Goal: Navigation & Orientation: Find specific page/section

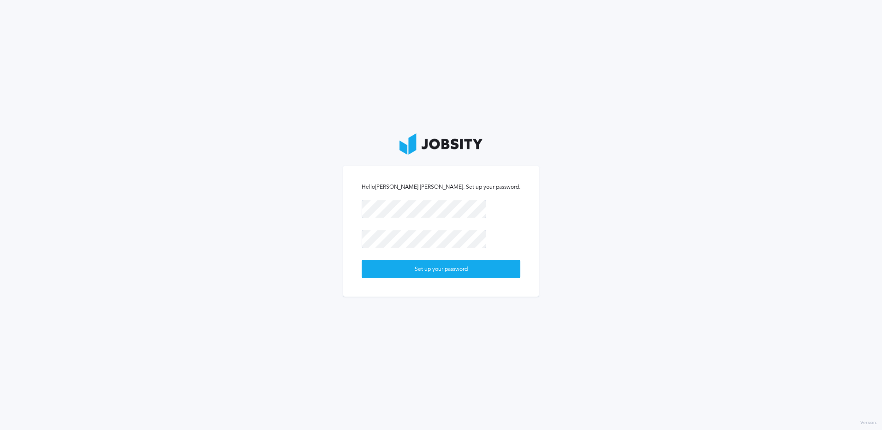
click at [534, 321] on section "Hello [PERSON_NAME] [PERSON_NAME] . Set up your password. Set up your password" at bounding box center [441, 215] width 882 height 430
click at [449, 273] on div "Set up your password" at bounding box center [441, 269] width 158 height 18
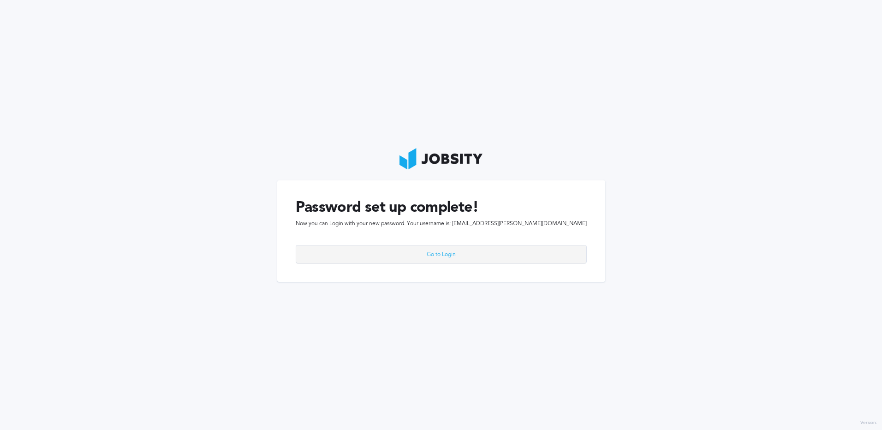
click at [446, 256] on div "Go to Login" at bounding box center [441, 254] width 290 height 18
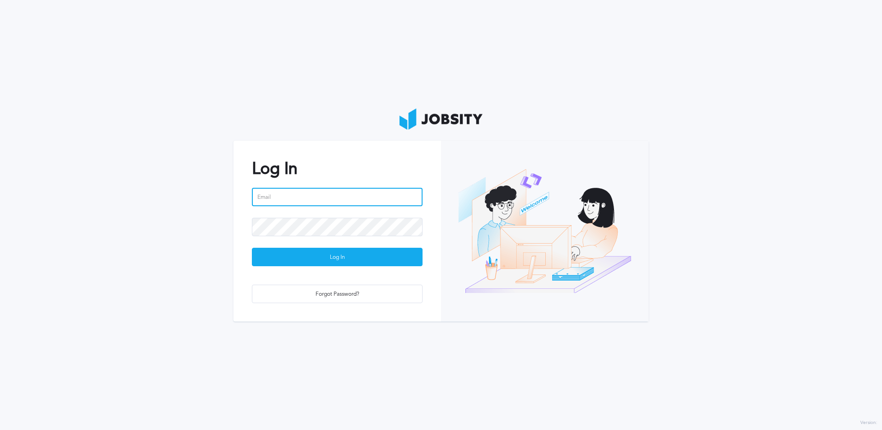
type input "[EMAIL_ADDRESS][PERSON_NAME][DOMAIN_NAME]"
click at [239, 200] on div "Log In [EMAIL_ADDRESS][PERSON_NAME][DOMAIN_NAME] Log In Forgot Password?" at bounding box center [337, 231] width 208 height 180
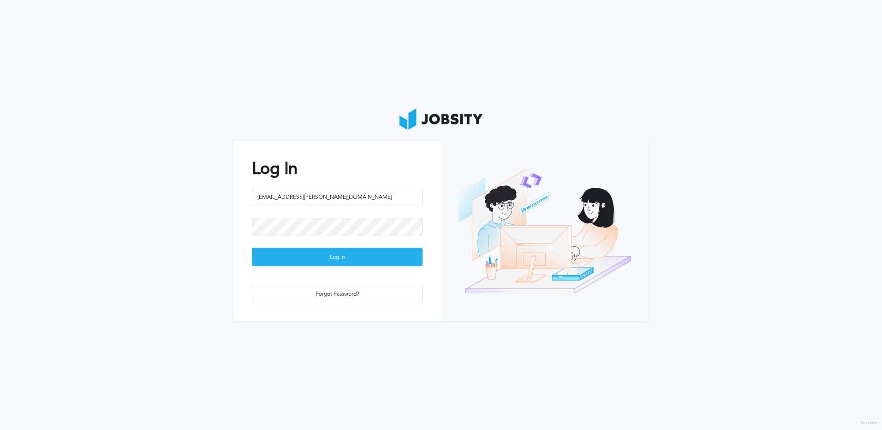
click at [317, 262] on div "Log In" at bounding box center [337, 257] width 170 height 18
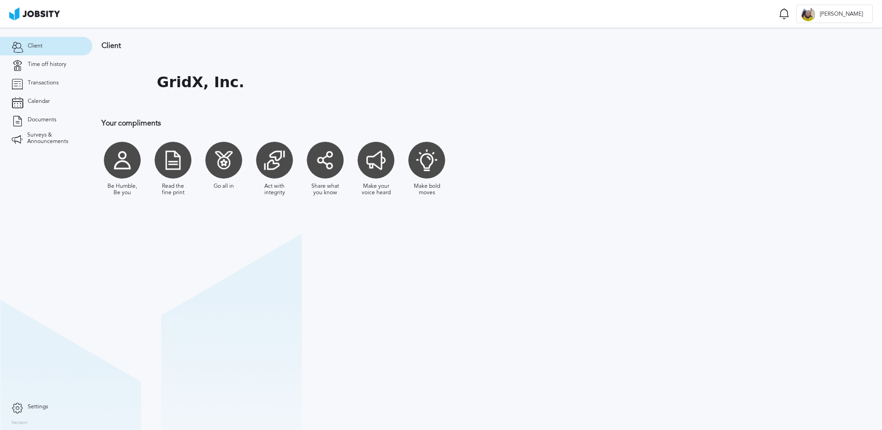
click at [409, 258] on section "Client GridX, Inc. Your compliments Be Humble, Be you Read the fine print Go al…" at bounding box center [487, 229] width 790 height 402
click at [364, 240] on section "Client GridX, Inc. Your compliments Be Humble, Be you Read the fine print Go al…" at bounding box center [487, 229] width 790 height 402
click at [432, 166] on div at bounding box center [426, 160] width 37 height 37
click at [447, 226] on section "Client GridX, Inc. Your compliments Be Humble, Be you Read the fine print Go al…" at bounding box center [487, 229] width 790 height 402
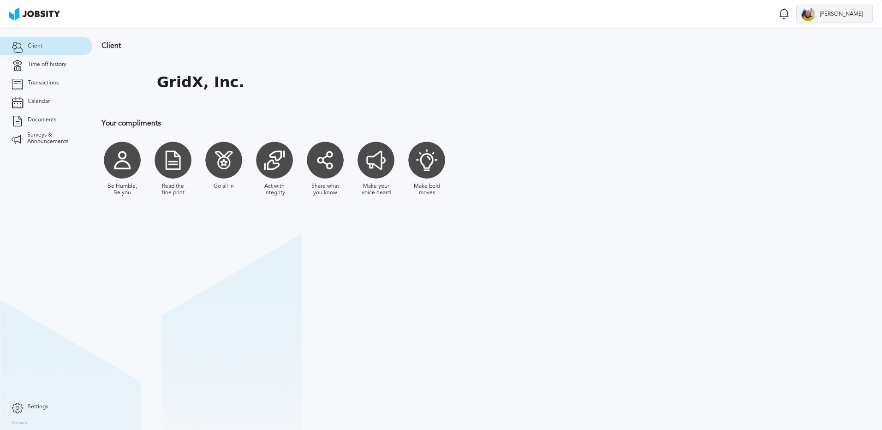
click at [815, 14] on div at bounding box center [808, 14] width 14 height 14
drag, startPoint x: 812, startPoint y: 95, endPoint x: 751, endPoint y: 202, distance: 123.9
click at [810, 99] on div "Log Out" at bounding box center [441, 215] width 882 height 430
click at [790, 11] on icon at bounding box center [784, 14] width 11 height 12
click at [785, 272] on section "Client GridX, Inc. Your compliments Be Humble, Be you Read the fine print Go al…" at bounding box center [487, 229] width 790 height 402
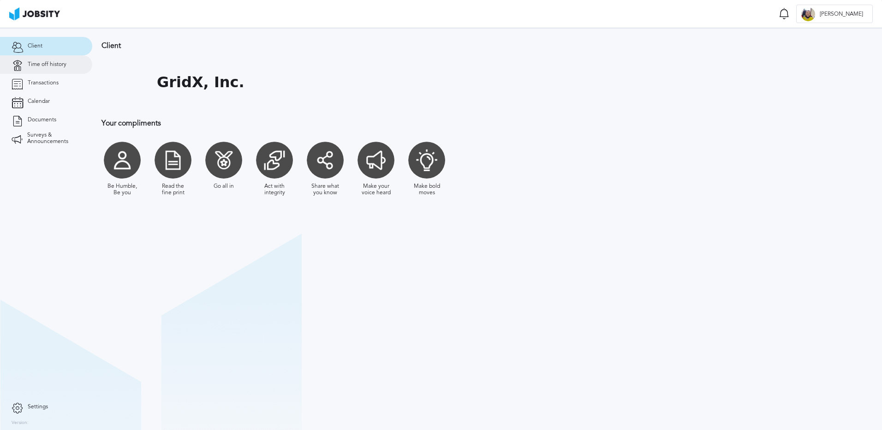
click at [46, 67] on span "Time off history" at bounding box center [47, 64] width 39 height 6
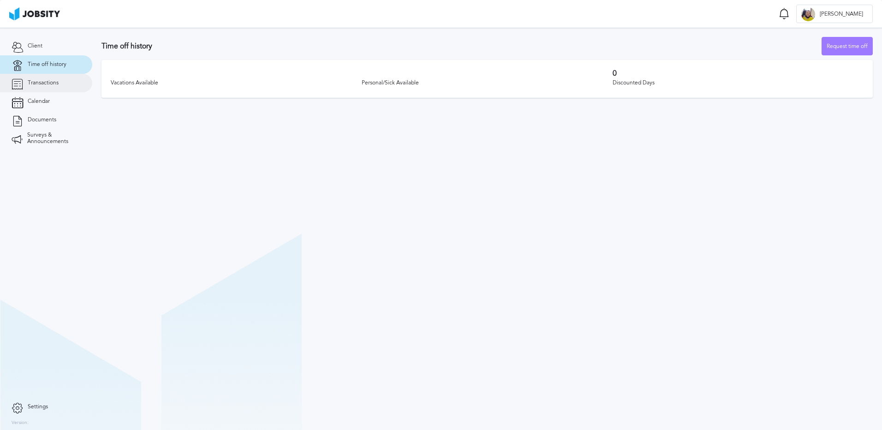
click at [48, 85] on span "Transactions" at bounding box center [43, 83] width 31 height 6
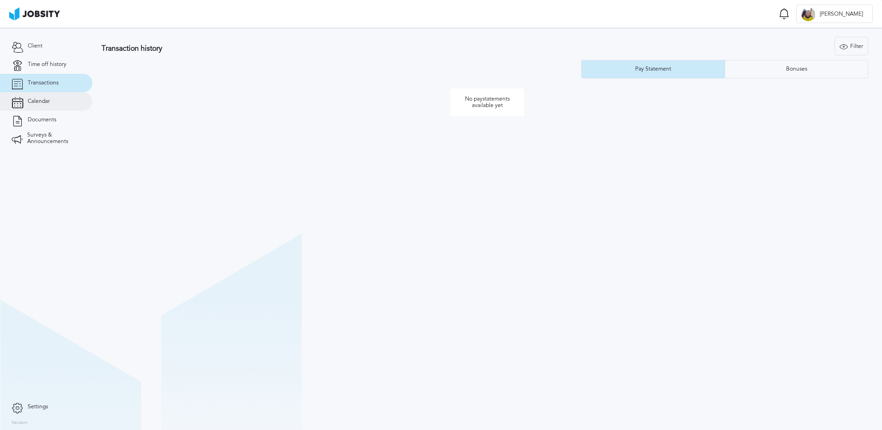
click at [39, 103] on span "Calendar" at bounding box center [39, 101] width 22 height 6
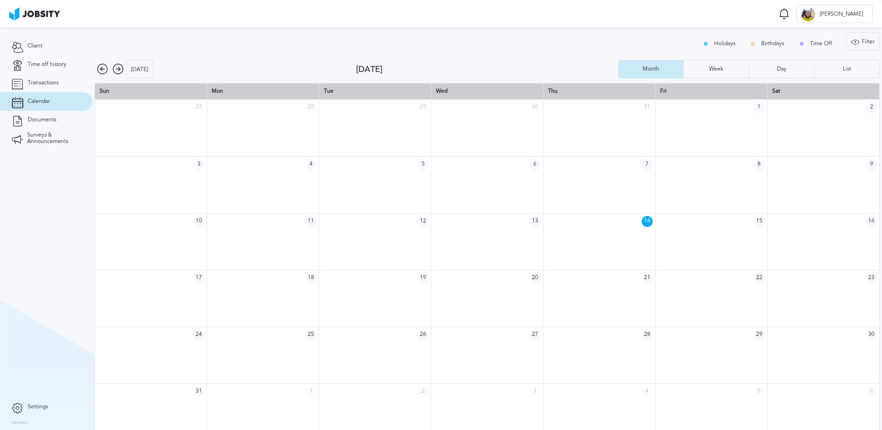
click at [118, 69] on icon at bounding box center [118, 69] width 11 height 11
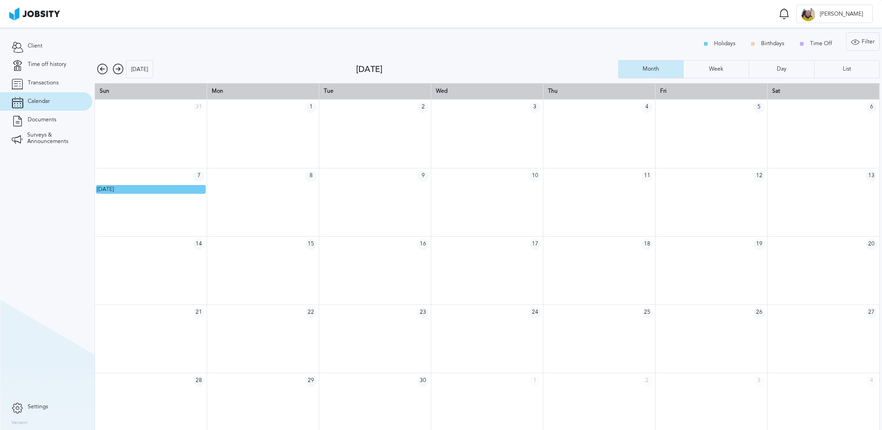
click at [119, 68] on icon at bounding box center [118, 69] width 11 height 11
click at [117, 70] on icon at bounding box center [118, 69] width 11 height 11
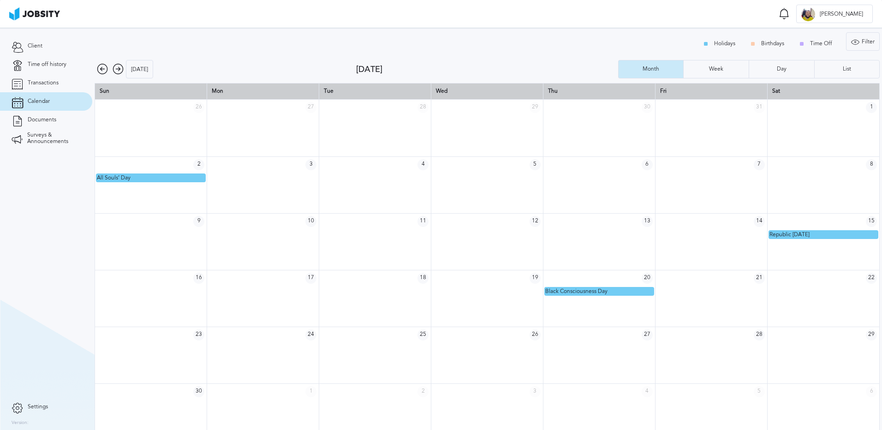
click at [120, 70] on icon at bounding box center [118, 69] width 11 height 11
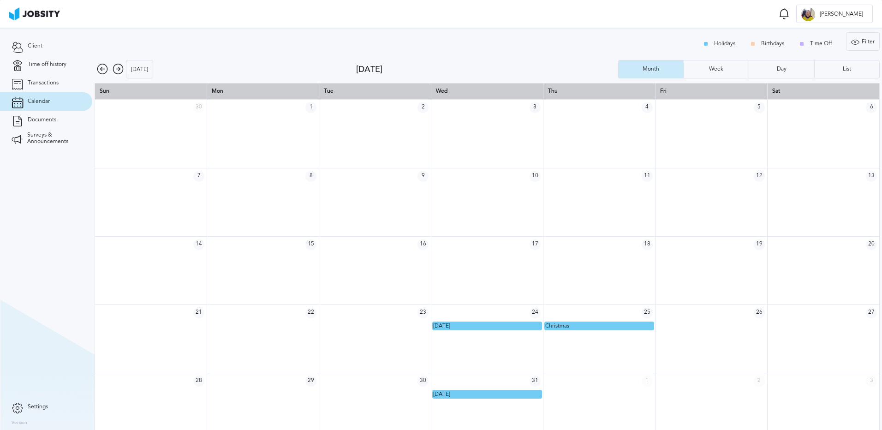
click at [116, 68] on icon at bounding box center [118, 69] width 11 height 11
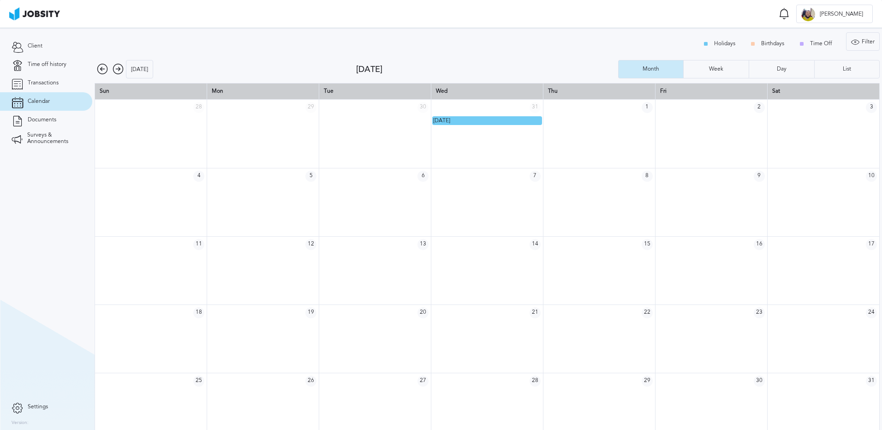
click at [114, 68] on icon at bounding box center [118, 69] width 11 height 11
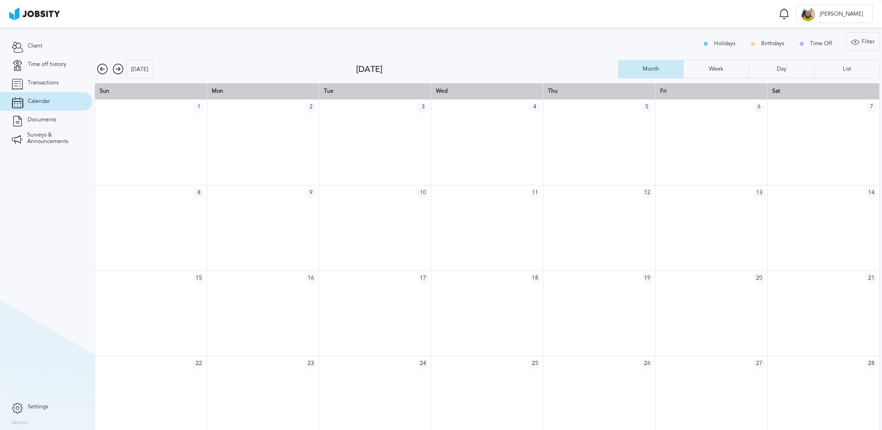
click at [114, 68] on icon at bounding box center [118, 69] width 11 height 11
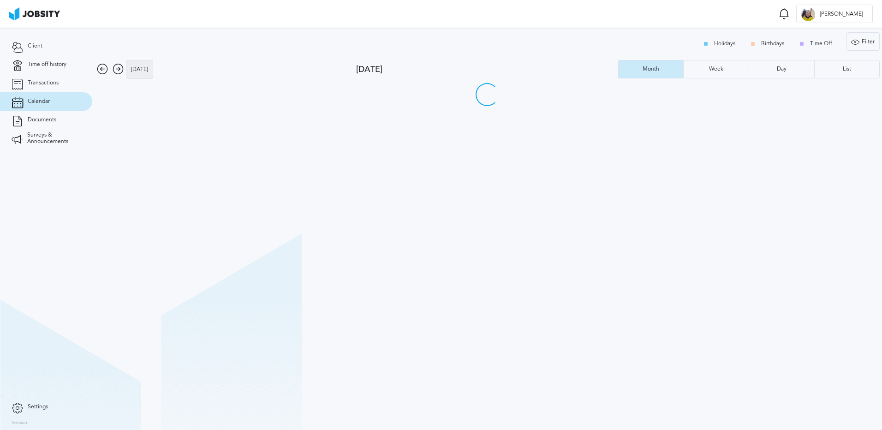
click at [143, 71] on div "[DATE]" at bounding box center [139, 69] width 26 height 18
click at [47, 119] on span "Documents" at bounding box center [42, 120] width 29 height 6
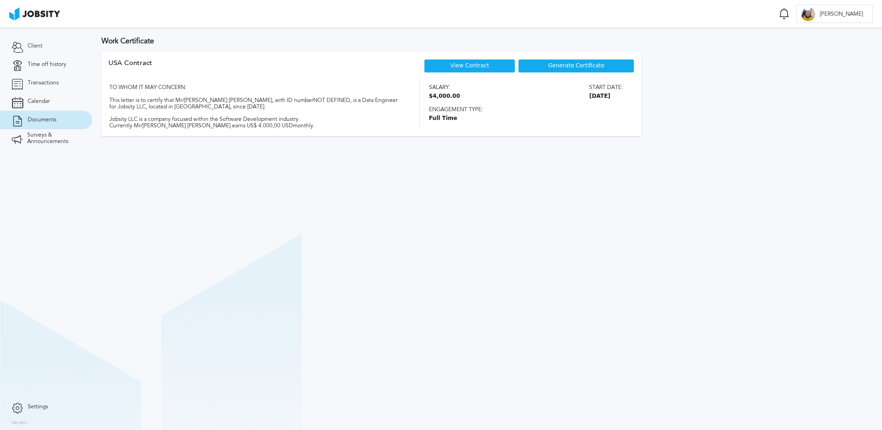
click at [481, 259] on section "Work Certificate USA [DEMOGRAPHIC_DATA] View Contract Generate Certificate TO W…" at bounding box center [487, 229] width 790 height 402
click at [472, 66] on link "View Contract" at bounding box center [469, 65] width 39 height 6
click at [400, 219] on section "Work Certificate USA [DEMOGRAPHIC_DATA] View Contract Generate Certificate TO W…" at bounding box center [487, 229] width 790 height 402
click at [453, 180] on section "Work Certificate USA [DEMOGRAPHIC_DATA] View Contract Generate Certificate TO W…" at bounding box center [487, 229] width 790 height 402
click at [369, 199] on section "Work Certificate USA [DEMOGRAPHIC_DATA] View Contract Generate Certificate TO W…" at bounding box center [487, 229] width 790 height 402
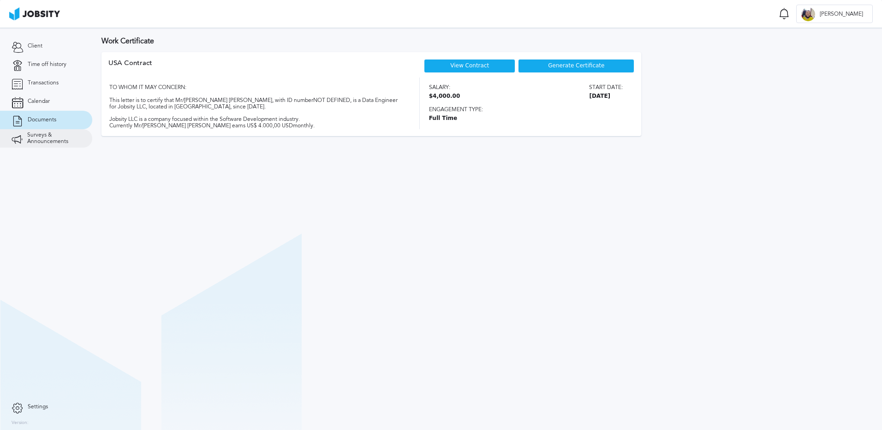
click at [43, 140] on span "Surveys & Announcements" at bounding box center [54, 138] width 54 height 13
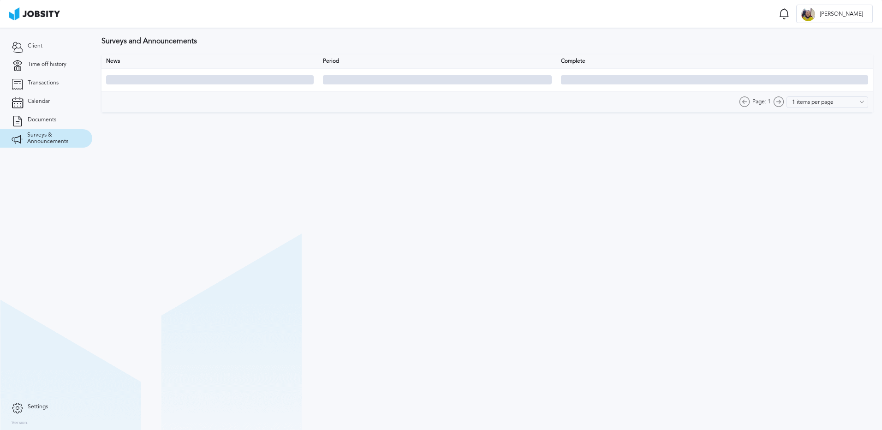
type input "10 items per page"
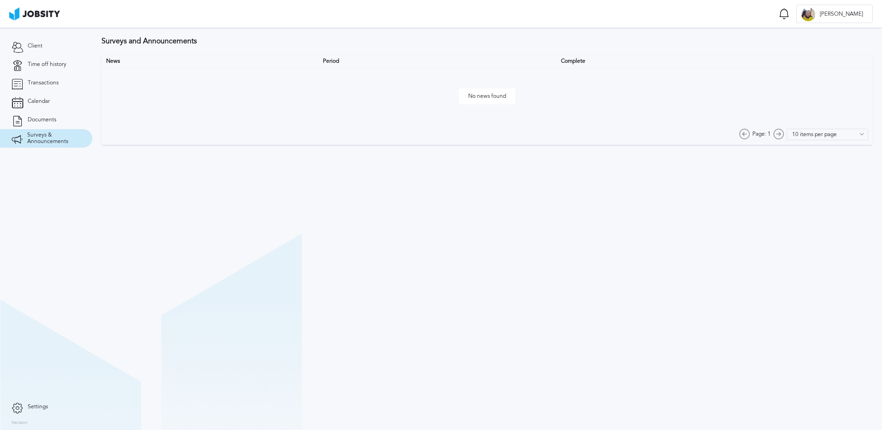
click at [207, 213] on section "Surveys and Announcements News Period Complete No news found Page: 1 10 items p…" at bounding box center [487, 229] width 790 height 402
